Goal: Task Accomplishment & Management: Complete application form

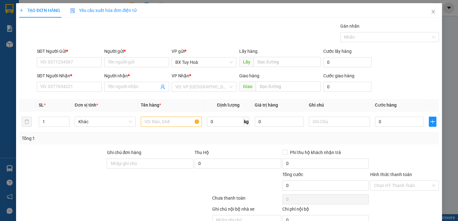
click at [65, 67] on div "SĐT Người Gửi * VD: 0371234567" at bounding box center [69, 59] width 65 height 22
click at [69, 63] on input "SĐT Người Gửi *" at bounding box center [69, 62] width 65 height 10
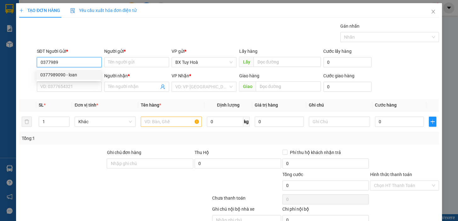
click at [62, 79] on div "0377989090 - loan" at bounding box center [69, 75] width 64 height 10
type input "0377989090"
type input "loan"
type input "0326623521"
type input "tiến"
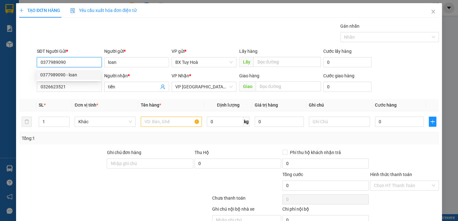
type input "50.000"
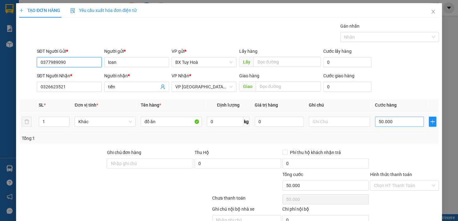
type input "0377989090"
click at [404, 122] on input "50.000" at bounding box center [399, 122] width 49 height 10
type input "4"
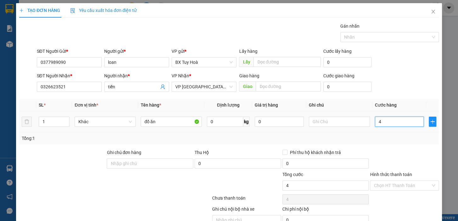
type input "40"
type input "400"
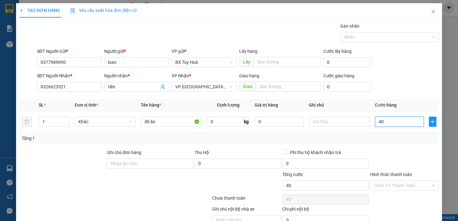
type input "400"
type input "4.000"
type input "40.000"
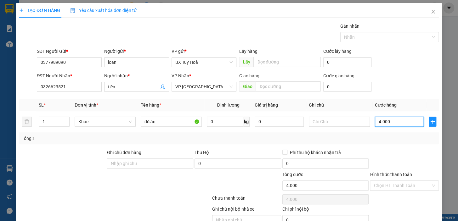
type input "40.000"
click at [400, 187] on input "Hình thức thanh toán" at bounding box center [402, 185] width 57 height 9
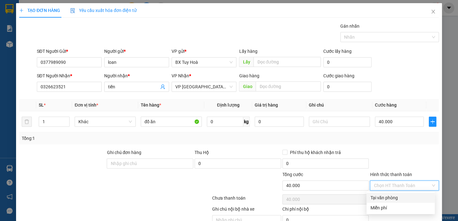
click at [400, 198] on div "Tại văn phòng" at bounding box center [400, 197] width 61 height 7
type input "0"
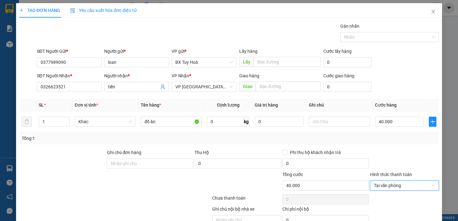
scroll to position [31, 0]
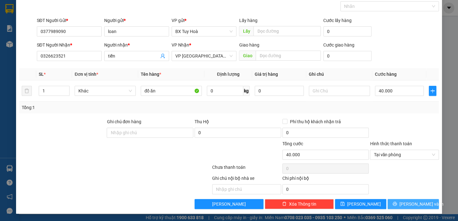
click at [405, 202] on span "[PERSON_NAME] và In" at bounding box center [421, 204] width 44 height 7
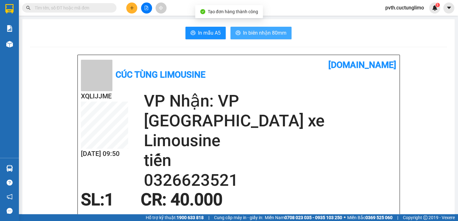
click at [267, 30] on span "In biên nhận 80mm" at bounding box center [264, 33] width 43 height 8
click at [272, 34] on span "In biên nhận 80mm" at bounding box center [264, 33] width 43 height 8
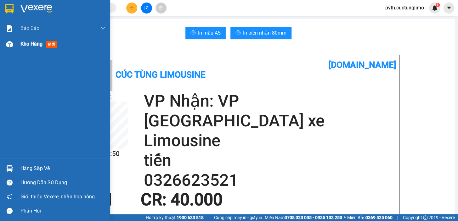
click at [25, 45] on span "Kho hàng" at bounding box center [31, 44] width 22 height 6
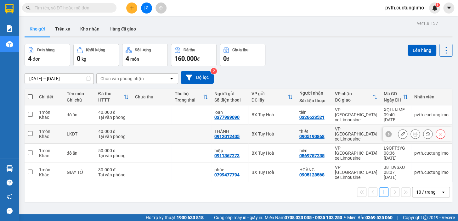
click at [31, 131] on input "checkbox" at bounding box center [30, 133] width 5 height 5
checkbox input "true"
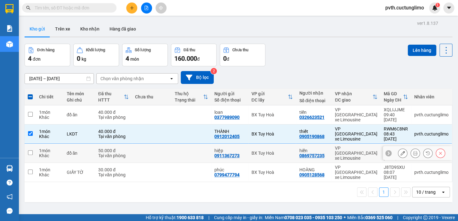
click at [31, 150] on input "checkbox" at bounding box center [30, 152] width 5 height 5
checkbox input "true"
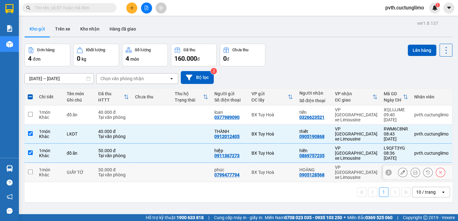
click at [30, 170] on input "checkbox" at bounding box center [30, 172] width 5 height 5
checkbox input "true"
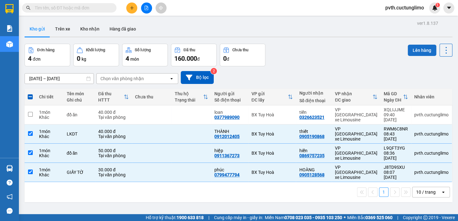
click at [414, 46] on button "Lên hàng" at bounding box center [422, 50] width 29 height 11
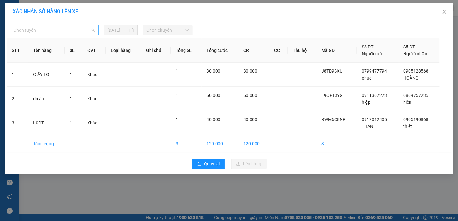
click at [90, 30] on span "Chọn tuyến" at bounding box center [54, 29] width 81 height 9
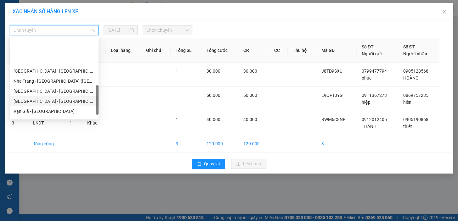
scroll to position [191, 0]
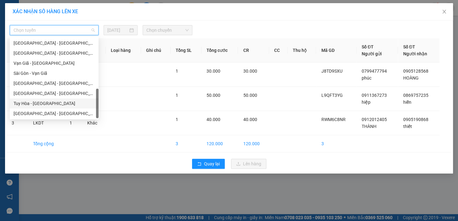
click at [45, 103] on div "Tuy Hòa - [GEOGRAPHIC_DATA]" at bounding box center [54, 103] width 81 height 7
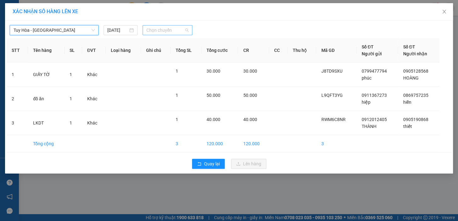
click at [151, 29] on span "Chọn chuyến" at bounding box center [167, 29] width 42 height 9
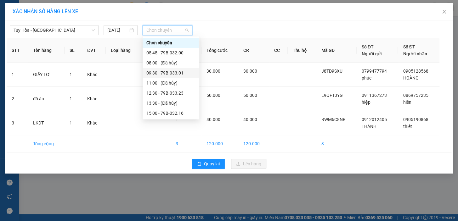
click at [160, 72] on div "09:30 - 79B-033.01" at bounding box center [170, 73] width 49 height 7
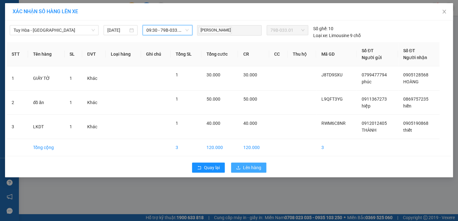
click at [262, 167] on button "Lên hàng" at bounding box center [248, 168] width 35 height 10
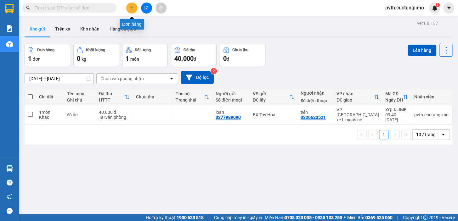
click at [130, 8] on icon "plus" at bounding box center [132, 8] width 4 height 4
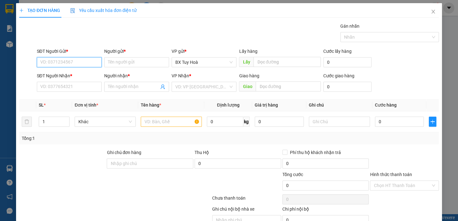
click at [54, 60] on input "SĐT Người Gửi *" at bounding box center [69, 62] width 65 height 10
click at [81, 75] on div "0905027447 - phi" at bounding box center [68, 74] width 57 height 7
type input "0905027447"
type input "phi"
type input "0907716691"
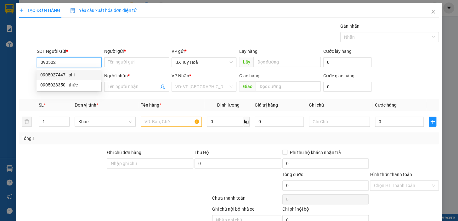
type input "hồng"
type input "50.000"
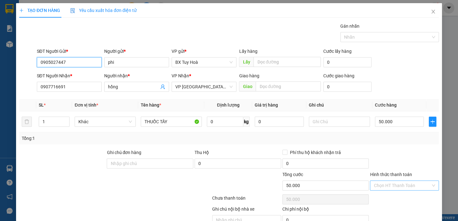
type input "0905027447"
click at [388, 183] on input "Hình thức thanh toán" at bounding box center [402, 185] width 57 height 9
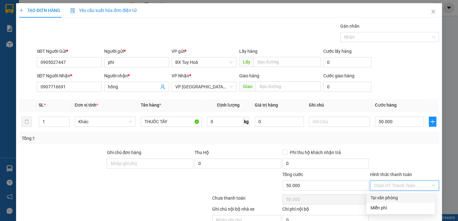
click at [408, 199] on div "Tại văn phòng" at bounding box center [400, 197] width 61 height 7
type input "0"
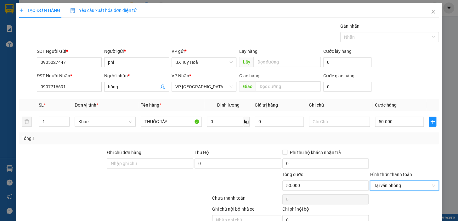
scroll to position [28, 0]
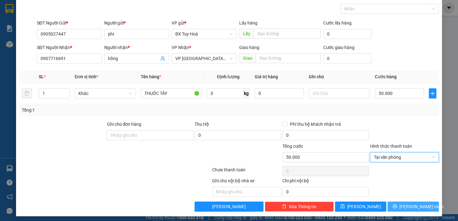
click at [410, 205] on span "[PERSON_NAME] và In" at bounding box center [421, 206] width 44 height 7
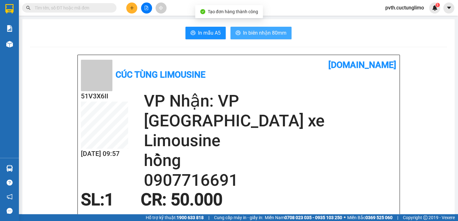
click at [267, 33] on span "In biên nhận 80mm" at bounding box center [264, 33] width 43 height 8
click at [258, 37] on span "In biên nhận 80mm" at bounding box center [264, 33] width 43 height 8
